Goal: Ask a question

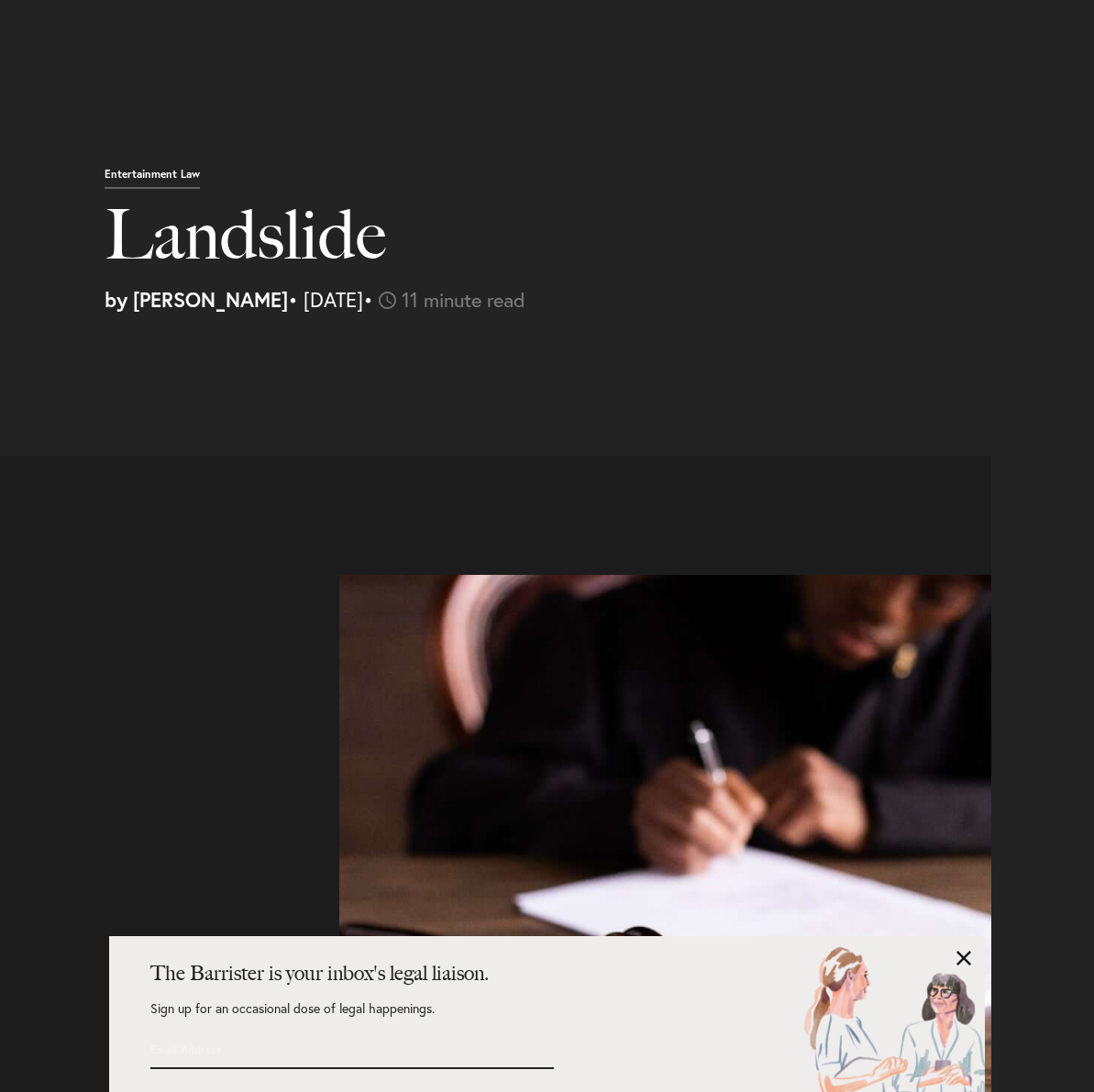
select select "US"
select select "Austin"
select select "Business and Civil Litigation"
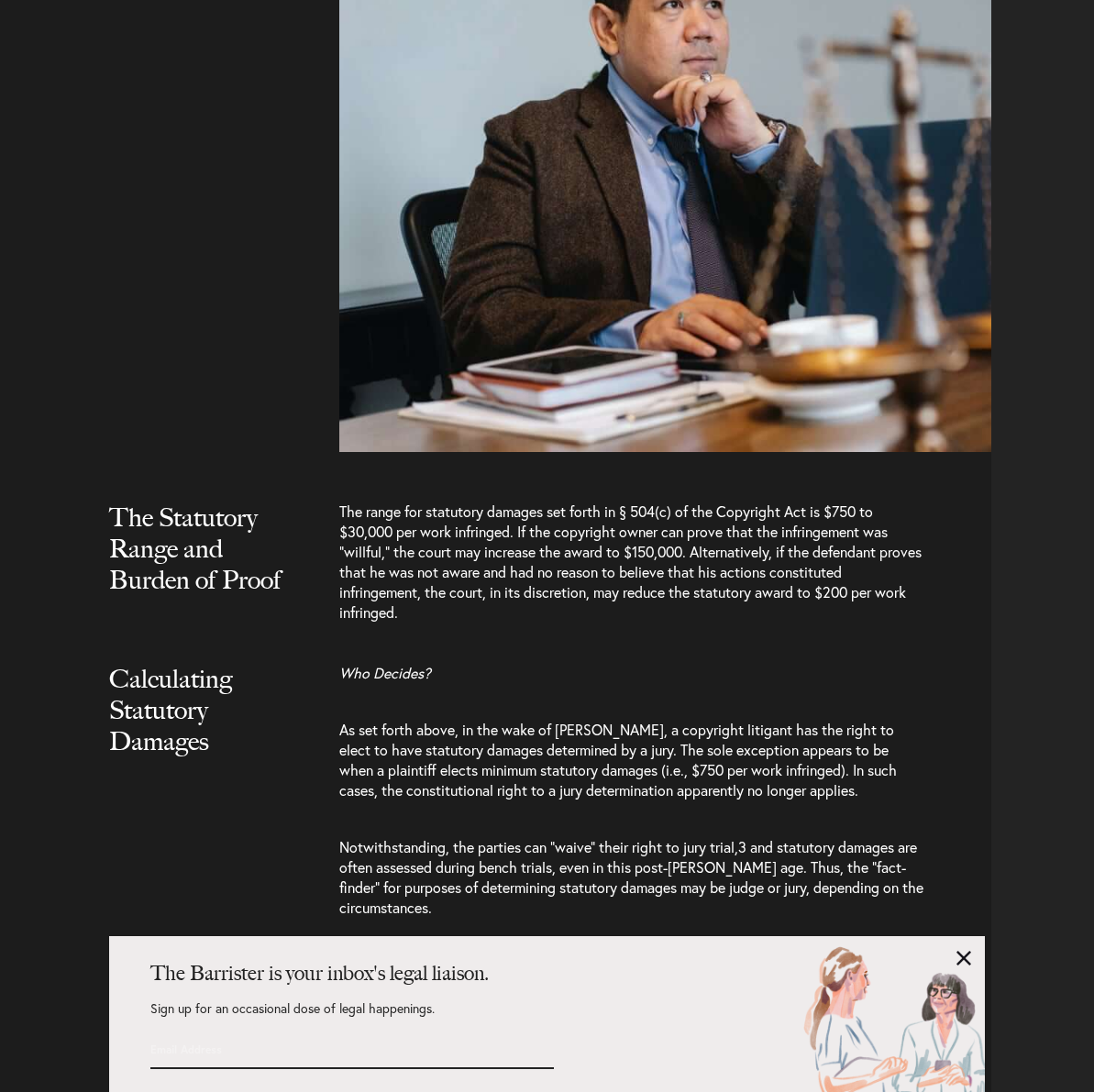
scroll to position [0, 81]
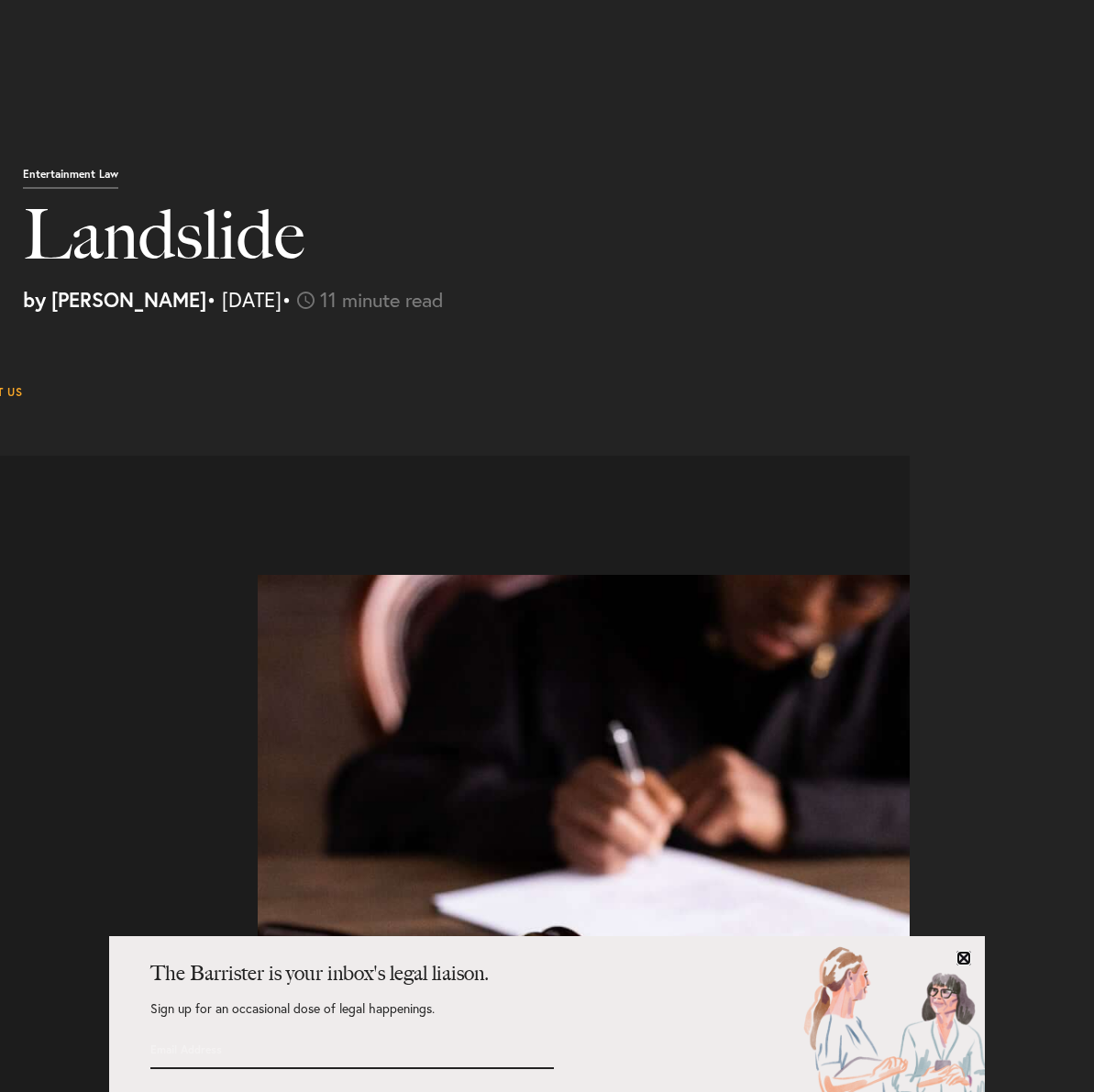
click at [961, 950] on link at bounding box center [963, 957] width 15 height 15
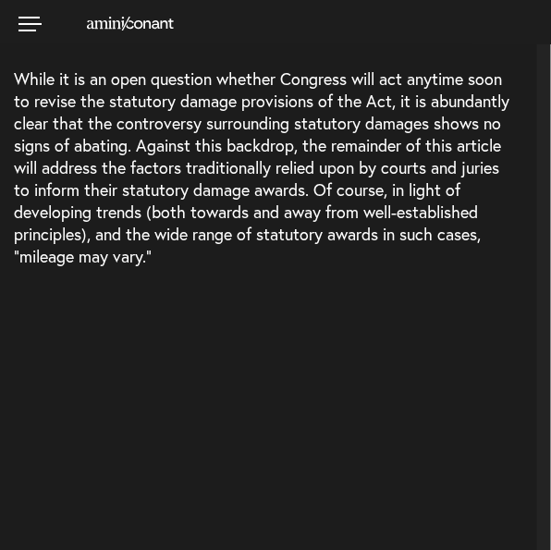
select select "US"
select select "Austin"
select select "Business and Civil Litigation"
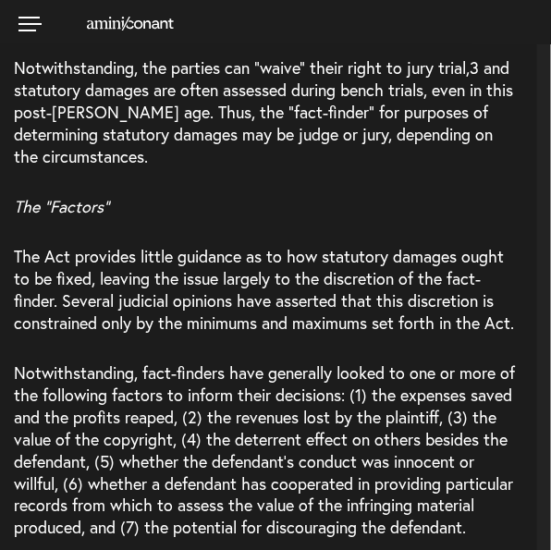
scroll to position [6895, 0]
